Goal: Check status: Check status

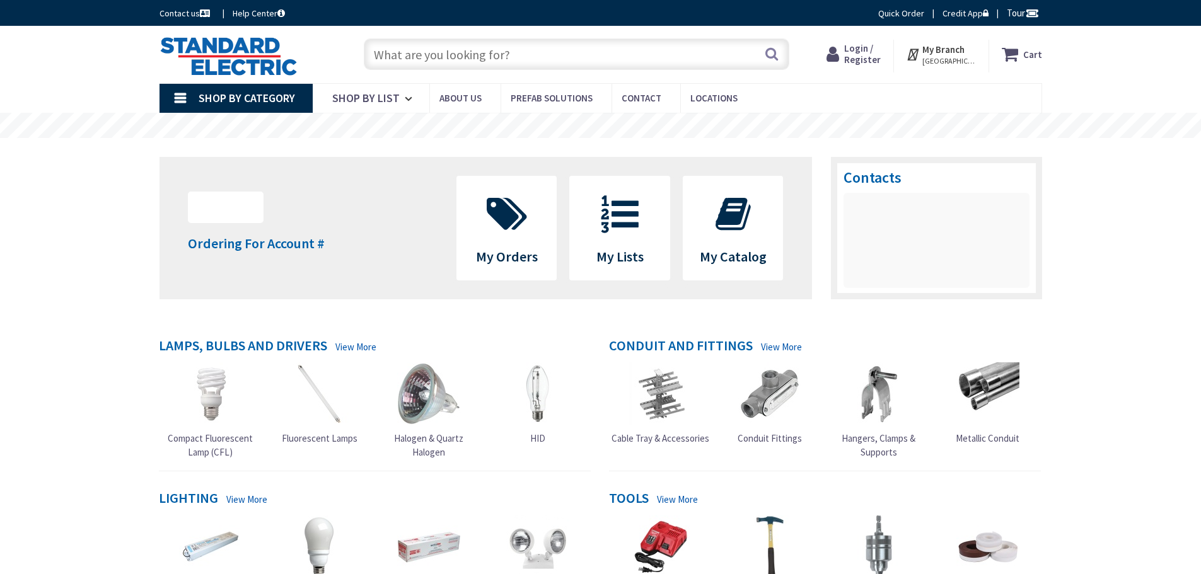
type input "[GEOGRAPHIC_DATA], [STREET_ADDRESS][PERSON_NAME]"
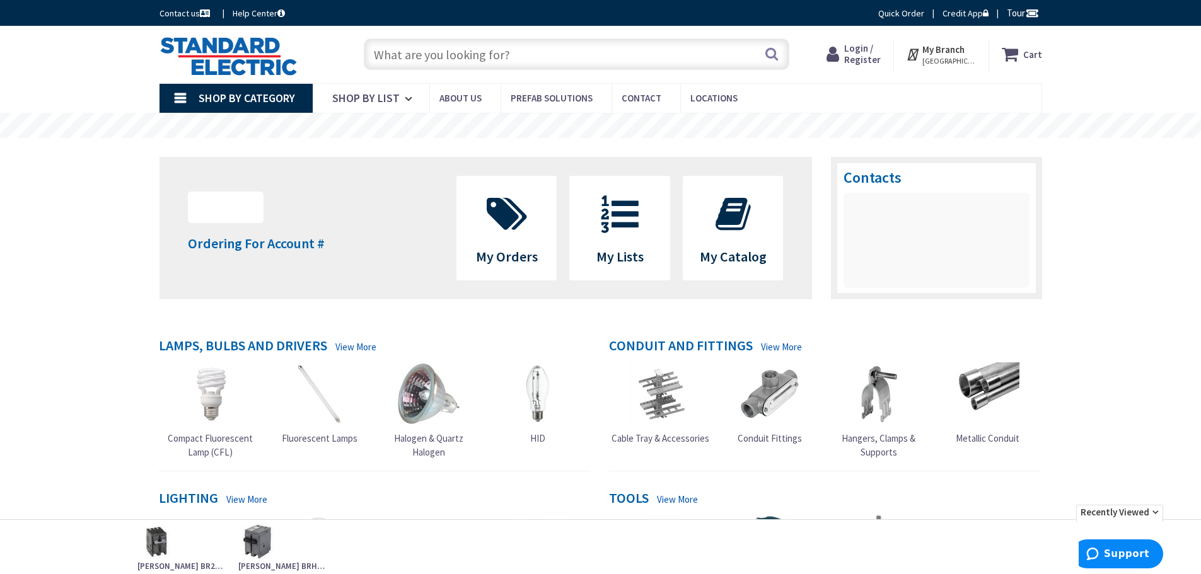
click at [894, 56] on div "Login / Register Login" at bounding box center [853, 56] width 79 height 33
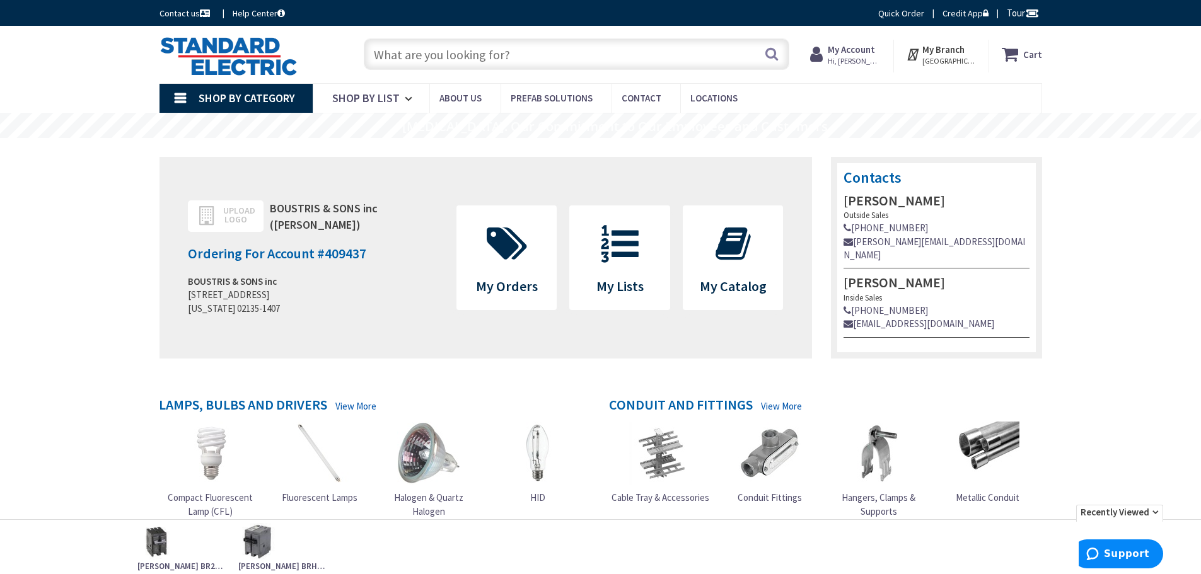
click at [867, 56] on span "Hi, [PERSON_NAME]" at bounding box center [855, 61] width 54 height 10
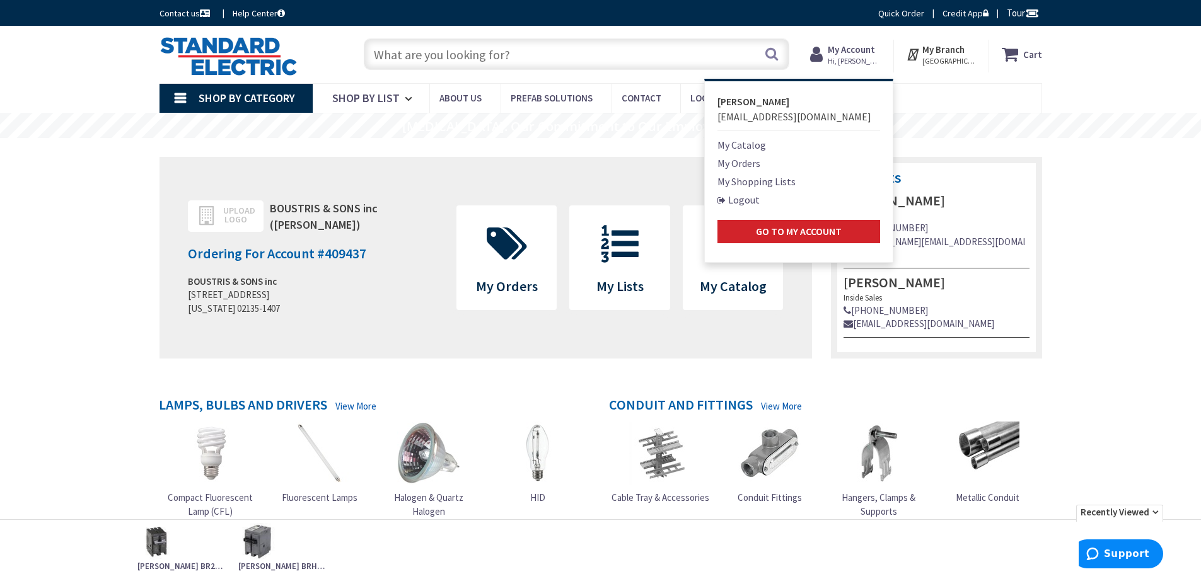
click at [749, 167] on link "My Orders" at bounding box center [739, 163] width 43 height 15
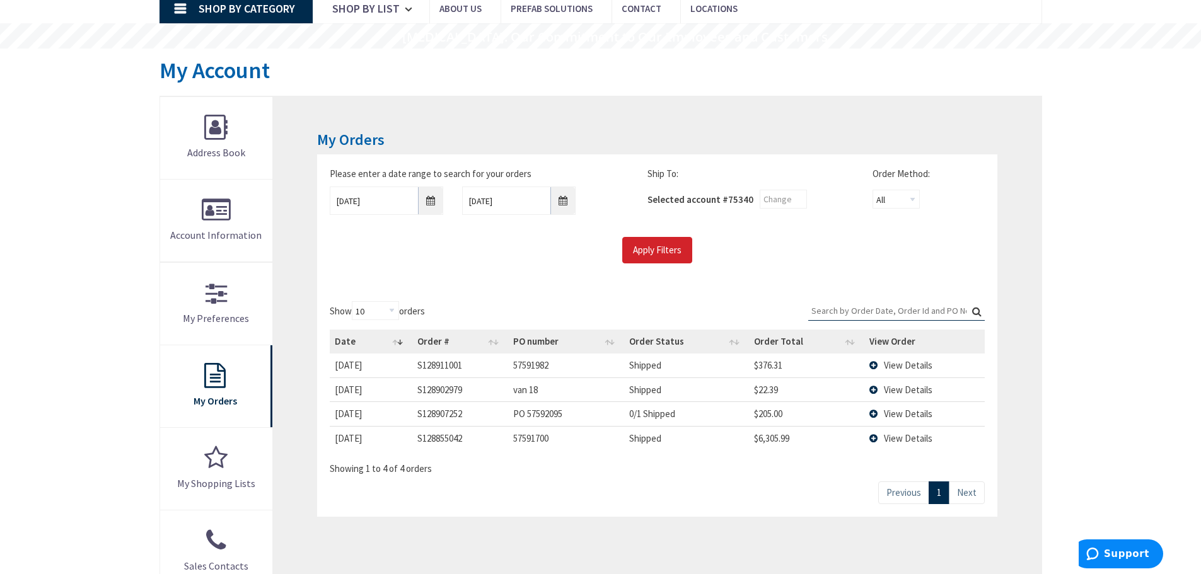
scroll to position [126, 0]
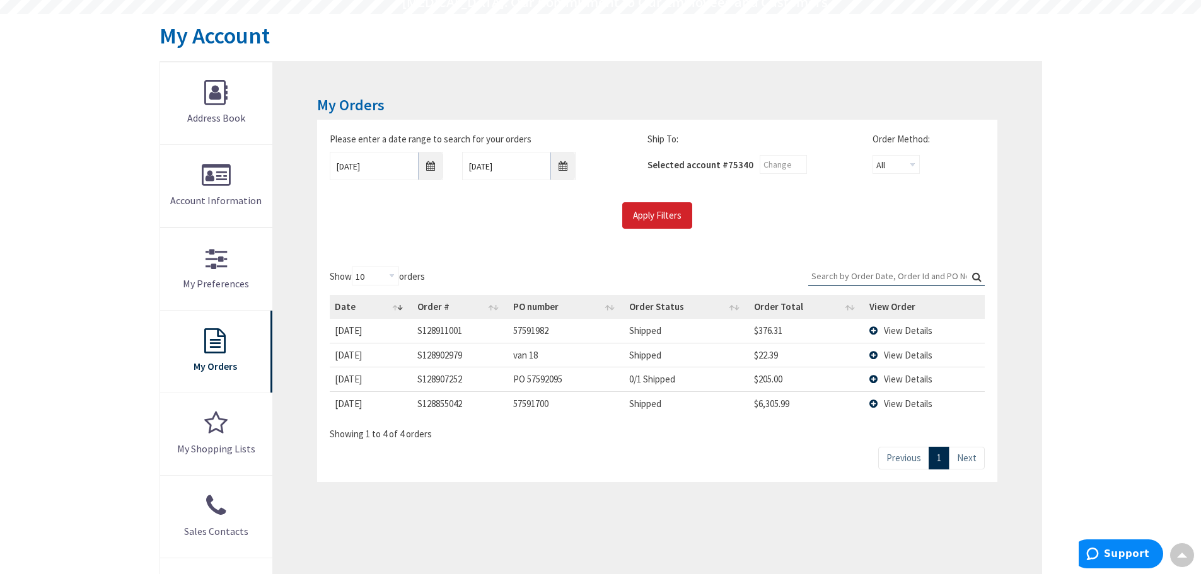
click at [959, 466] on link "Next" at bounding box center [967, 458] width 36 height 22
click at [916, 455] on link "Previous" at bounding box center [903, 458] width 51 height 22
click at [970, 463] on link "Next" at bounding box center [967, 458] width 36 height 22
click at [392, 156] on input "9/25/2025" at bounding box center [387, 166] width 114 height 28
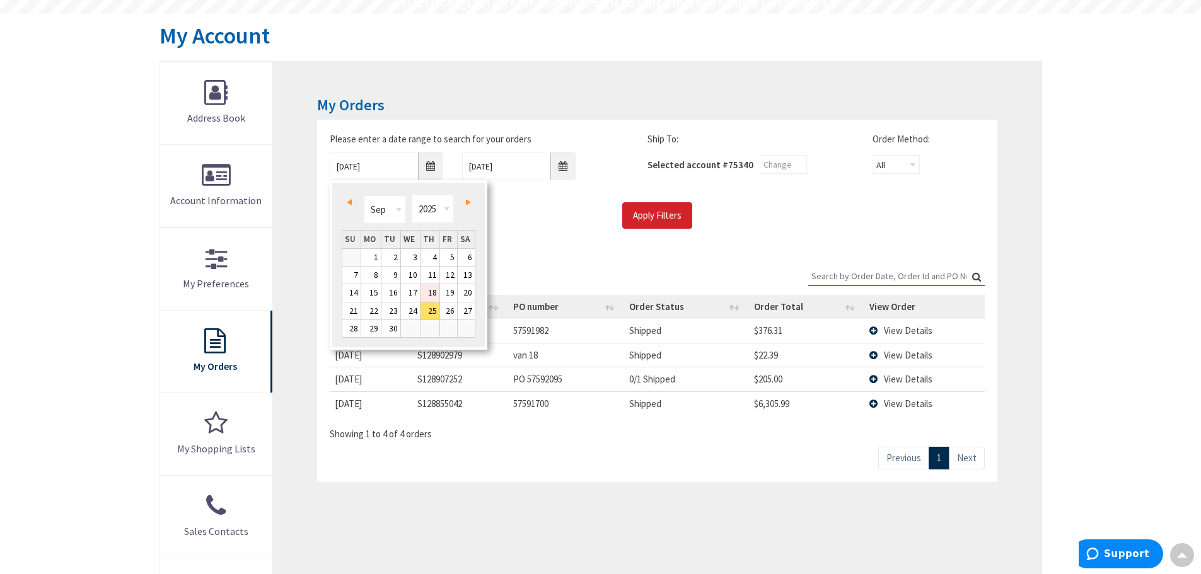
click at [432, 290] on link "18" at bounding box center [430, 292] width 19 height 17
type input "09/18/2025"
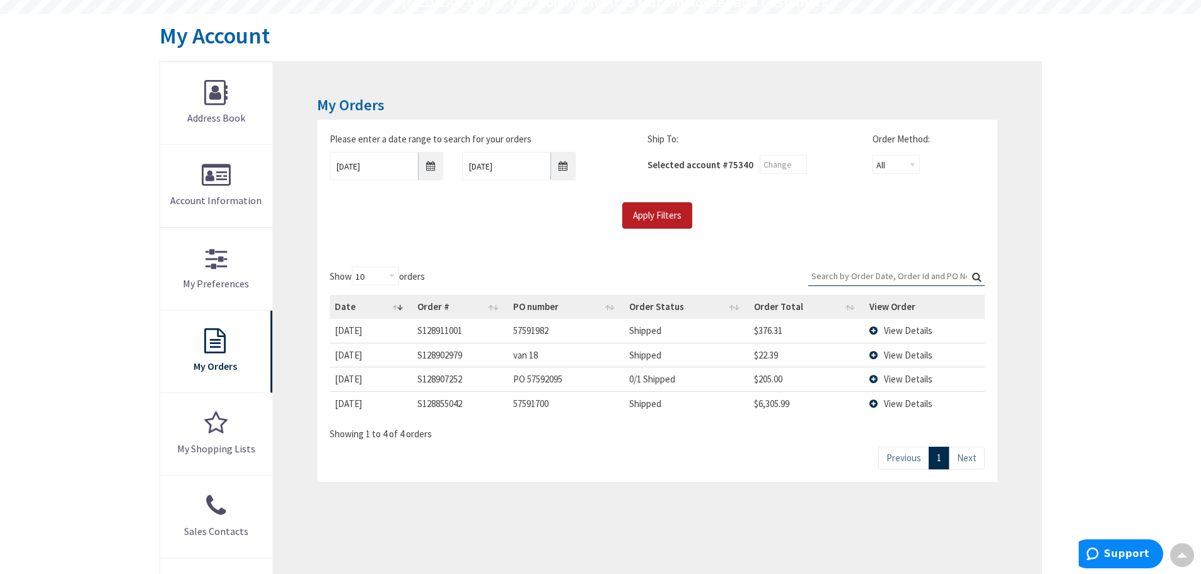
click at [663, 218] on input "Apply Filters" at bounding box center [657, 215] width 70 height 26
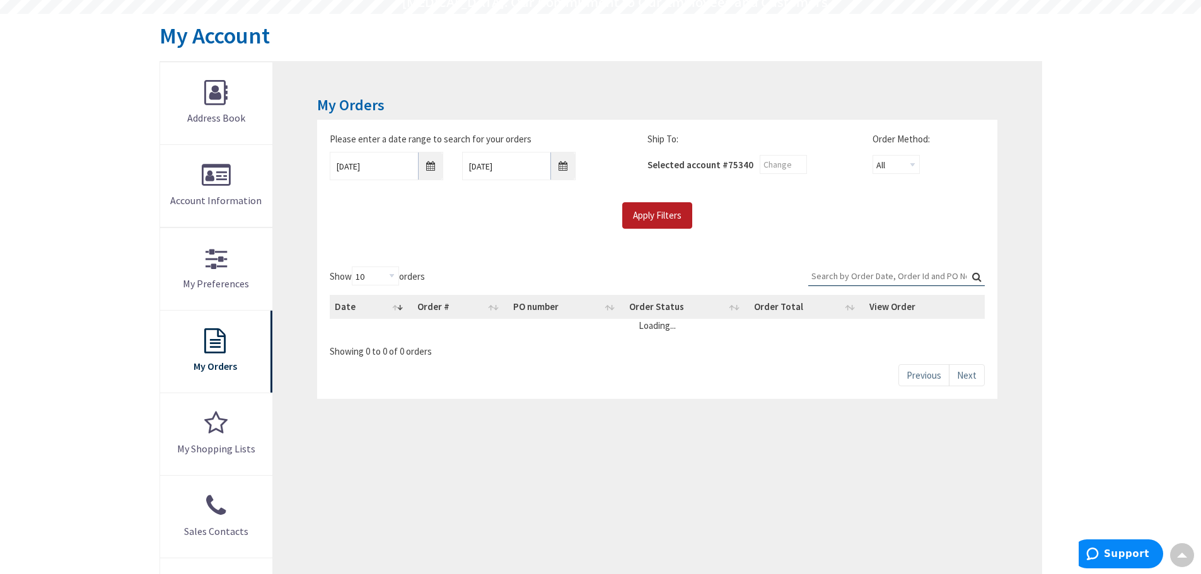
click at [673, 226] on input "Apply Filters" at bounding box center [657, 215] width 70 height 26
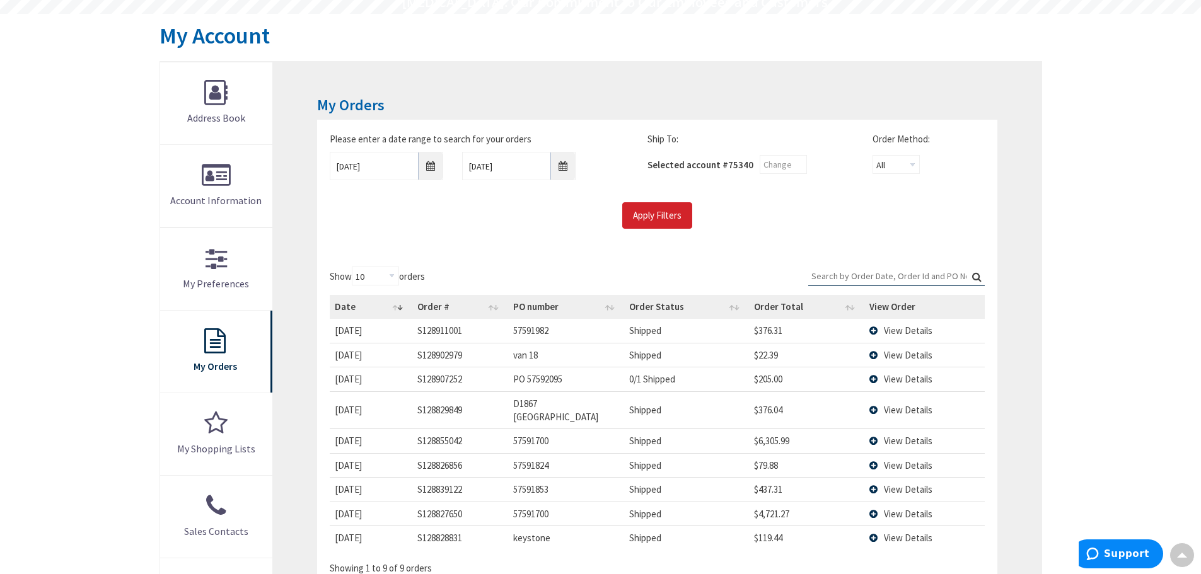
click at [885, 407] on span "View Details" at bounding box center [908, 410] width 49 height 12
